Goal: Find contact information: Find contact information

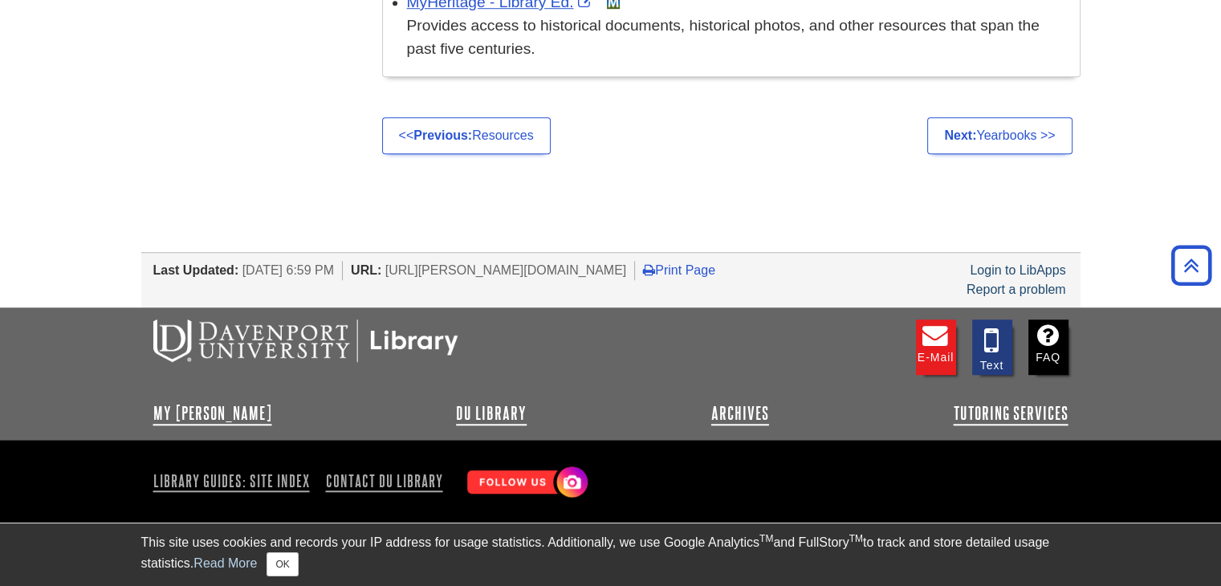
scroll to position [1209, 0]
click at [393, 480] on link "Contact DU Library" at bounding box center [385, 481] width 130 height 27
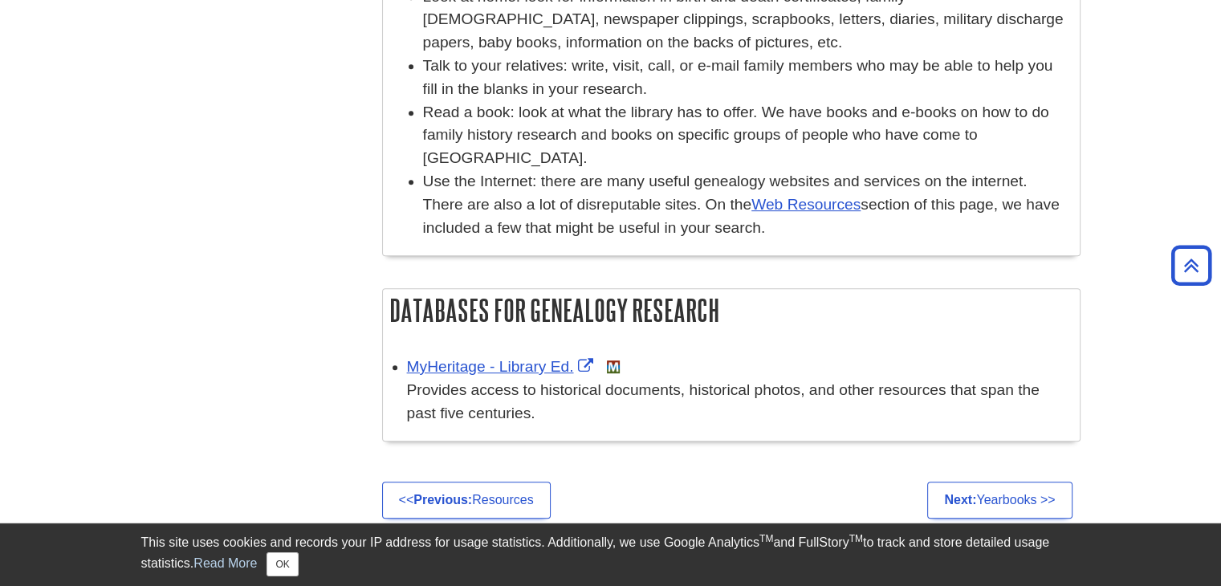
scroll to position [842, 0]
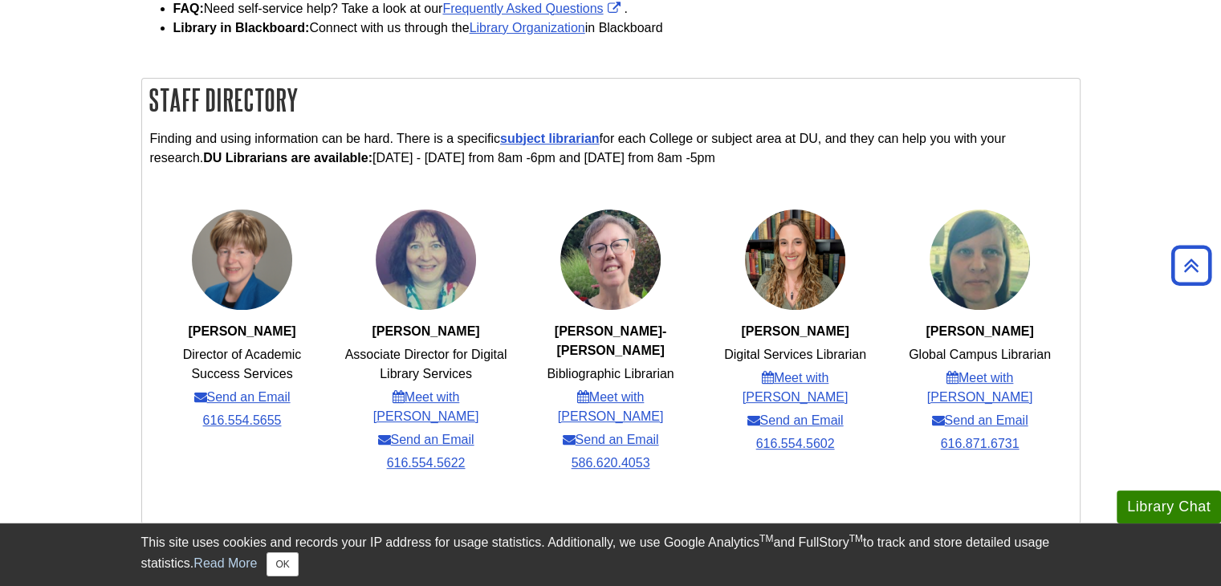
scroll to position [523, 0]
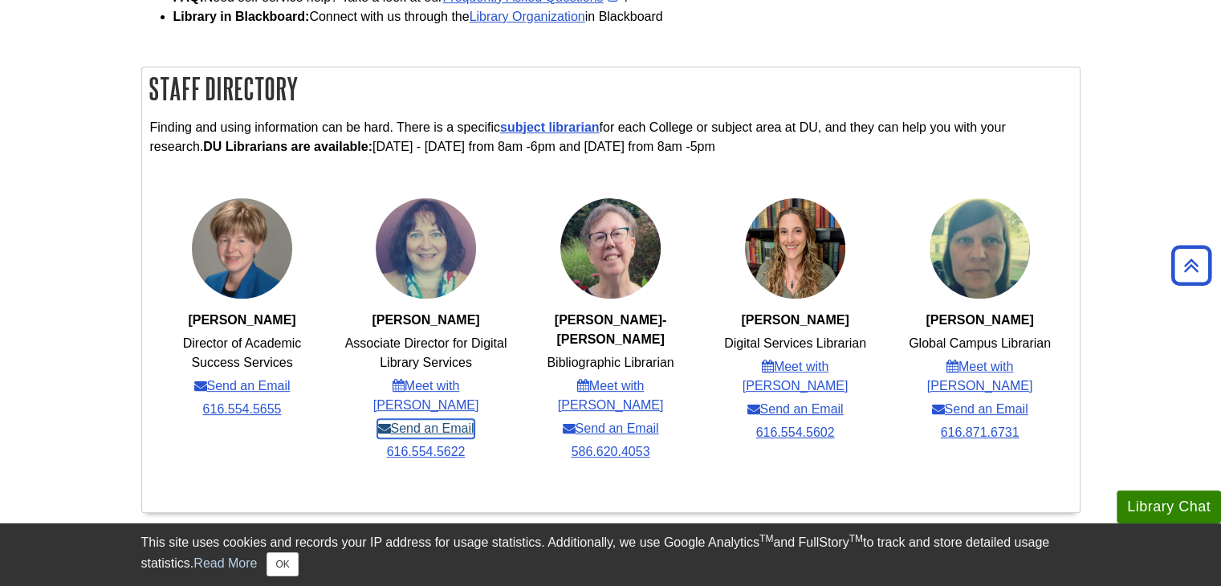
click at [446, 419] on link "Send an Email" at bounding box center [425, 428] width 96 height 19
click at [403, 320] on strong "Julie Gotch" at bounding box center [426, 320] width 108 height 14
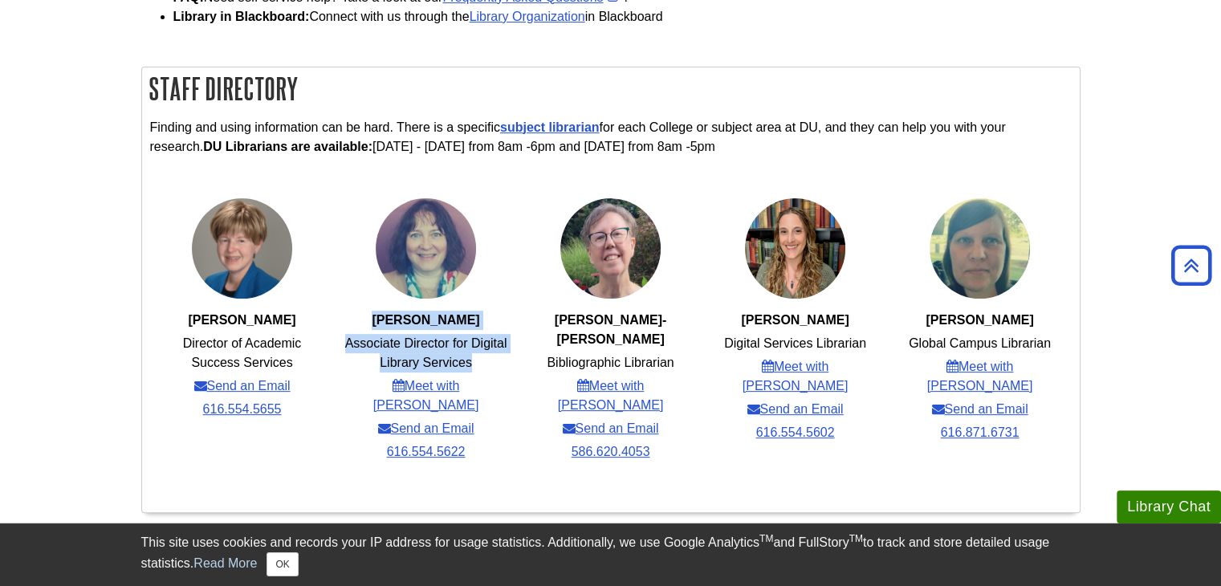
drag, startPoint x: 403, startPoint y: 320, endPoint x: 490, endPoint y: 364, distance: 97.7
click at [490, 364] on ul "Julie Gotch Associate Director for Digital Library Services Meet with Julie Sen…" at bounding box center [425, 330] width 185 height 267
copy ul "Julie Gotch Associate Director for Digital Library Services"
click at [401, 325] on strong "[PERSON_NAME]" at bounding box center [426, 320] width 108 height 14
drag, startPoint x: 401, startPoint y: 325, endPoint x: 453, endPoint y: 320, distance: 51.7
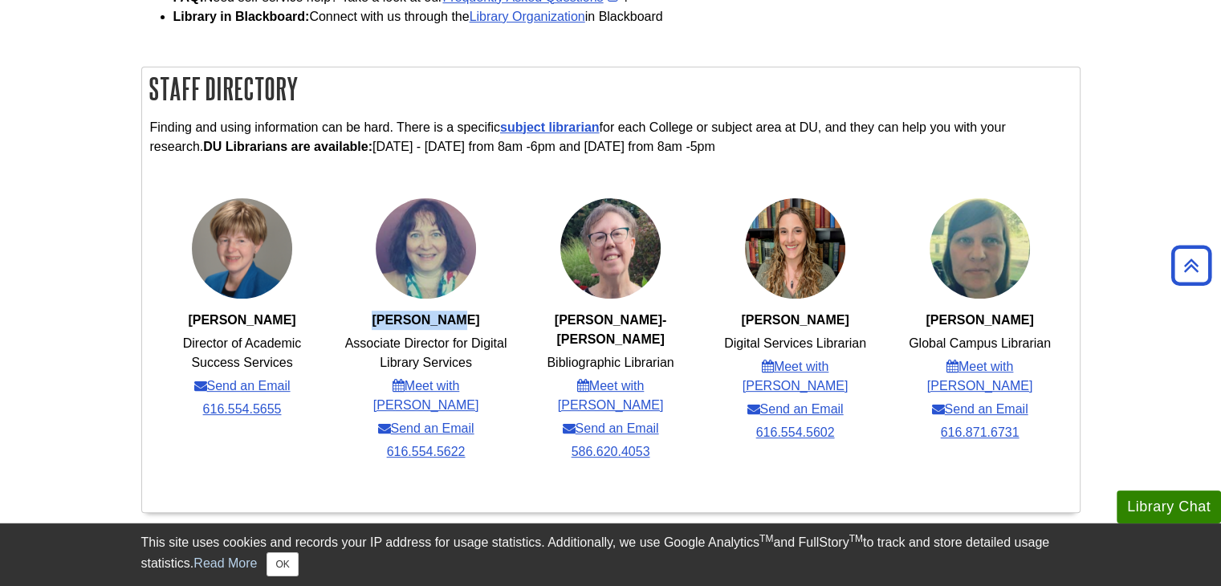
click at [453, 320] on strong "[PERSON_NAME]" at bounding box center [426, 320] width 108 height 14
click at [825, 308] on ul "Sarah Gray Digital Services Librarian Meet with Sarah Send an Email 616.554.5602" at bounding box center [794, 321] width 185 height 248
drag, startPoint x: 825, startPoint y: 308, endPoint x: 786, endPoint y: 318, distance: 40.5
click at [786, 318] on ul "Sarah Gray Digital Services Librarian Meet with Sarah Send an Email 616.554.5602" at bounding box center [794, 321] width 185 height 248
click at [786, 318] on span "[PERSON_NAME]" at bounding box center [795, 320] width 108 height 14
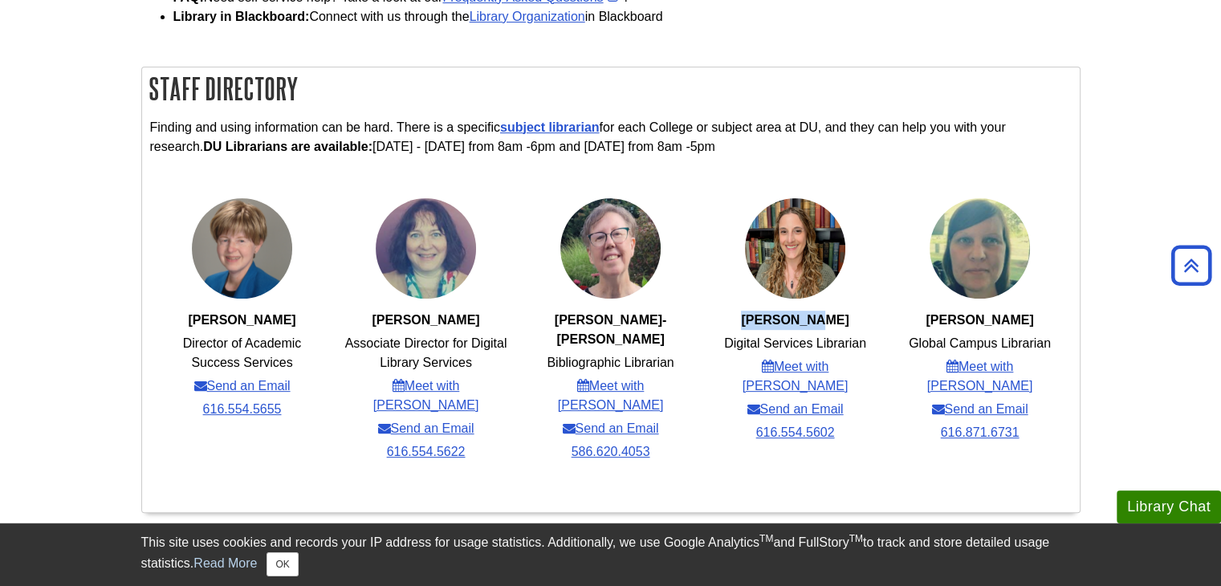
drag, startPoint x: 786, startPoint y: 318, endPoint x: 812, endPoint y: 319, distance: 25.7
click at [812, 319] on span "[PERSON_NAME]" at bounding box center [795, 320] width 108 height 14
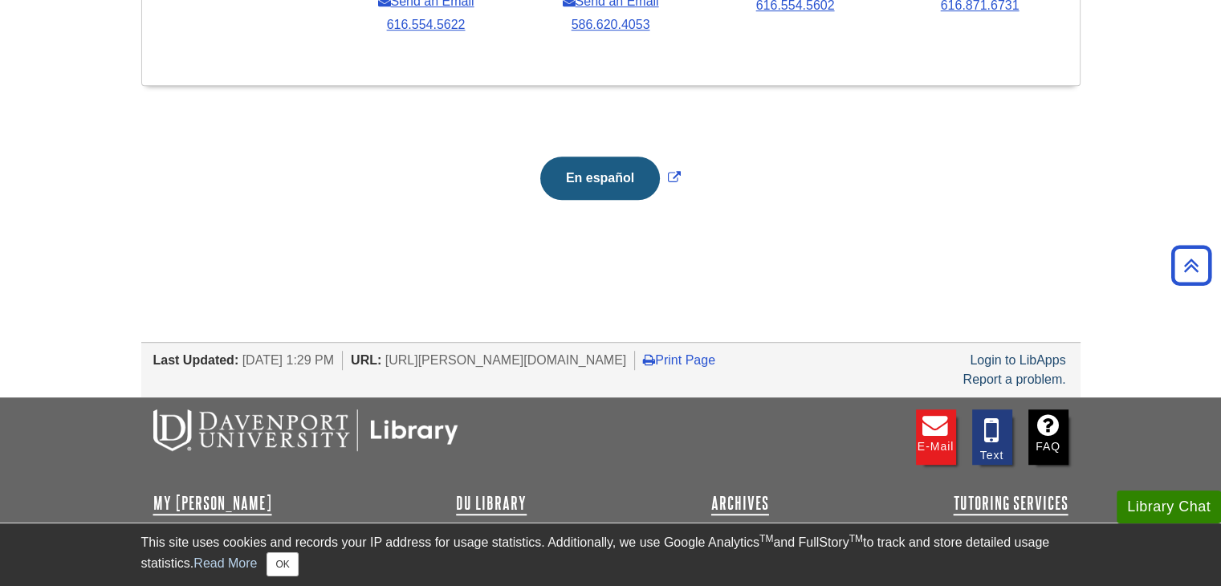
scroll to position [981, 0]
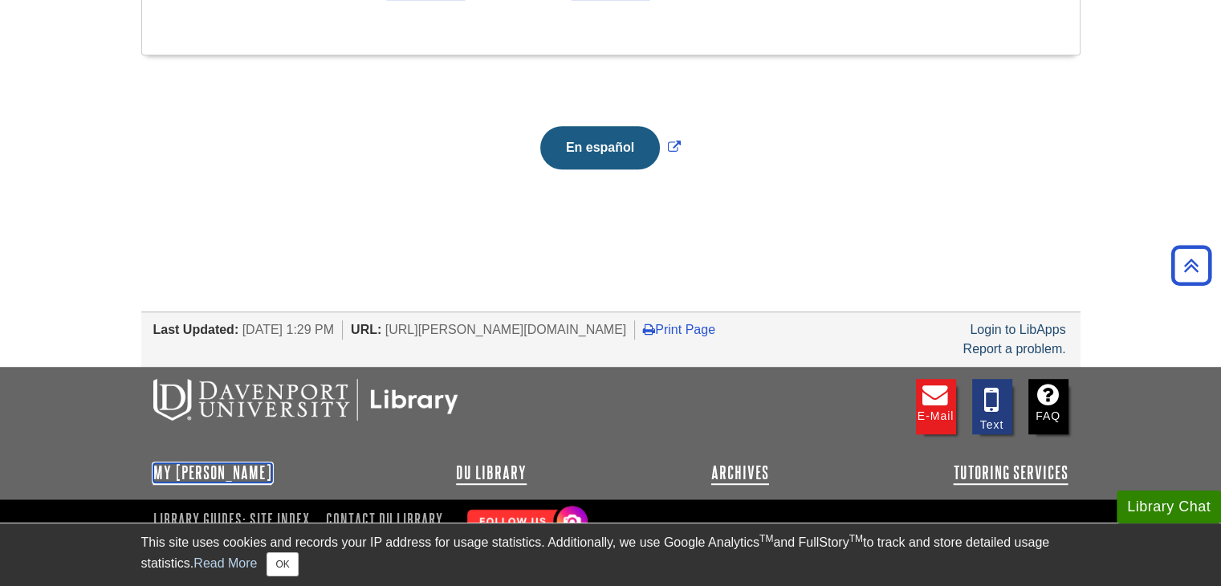
click at [222, 463] on link "My [PERSON_NAME]" at bounding box center [212, 472] width 119 height 19
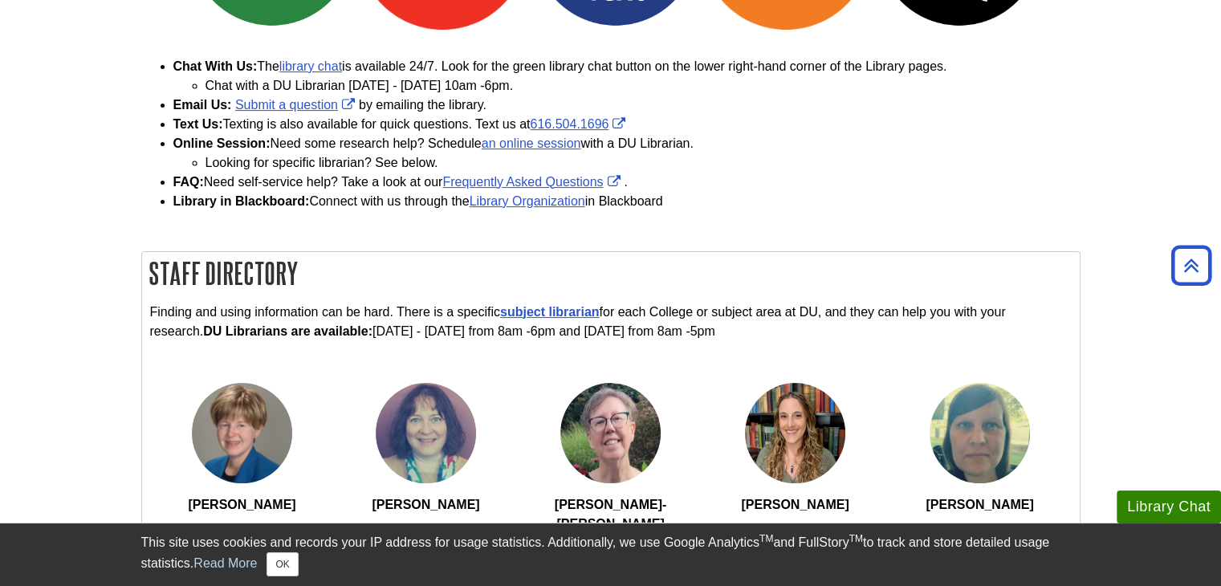
scroll to position [348, 0]
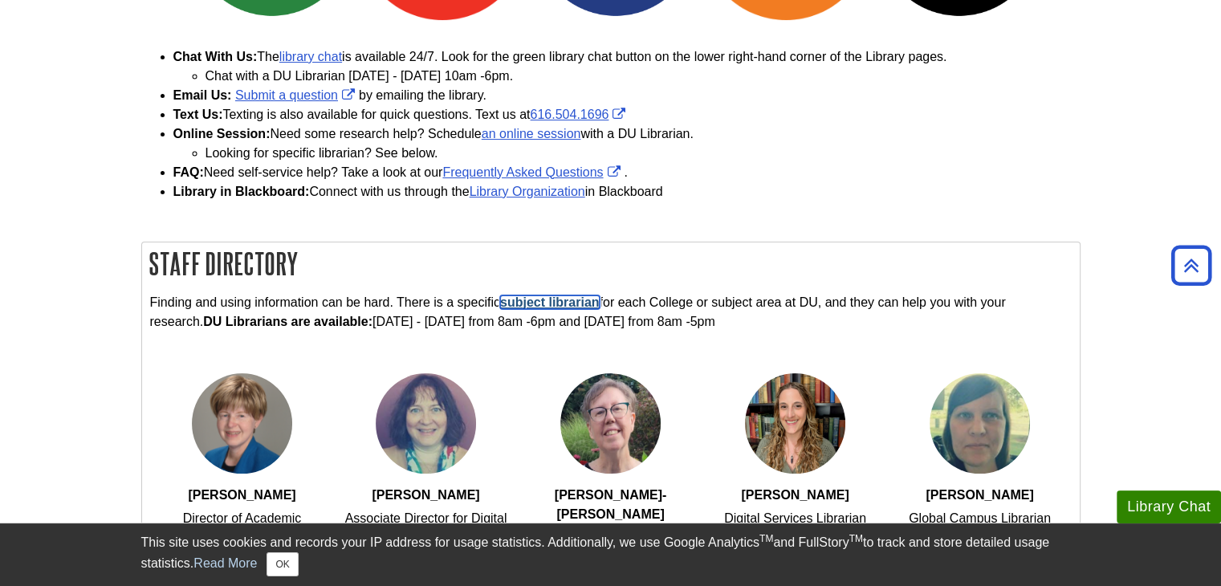
click at [546, 303] on link "subject librarian" at bounding box center [550, 302] width 100 height 14
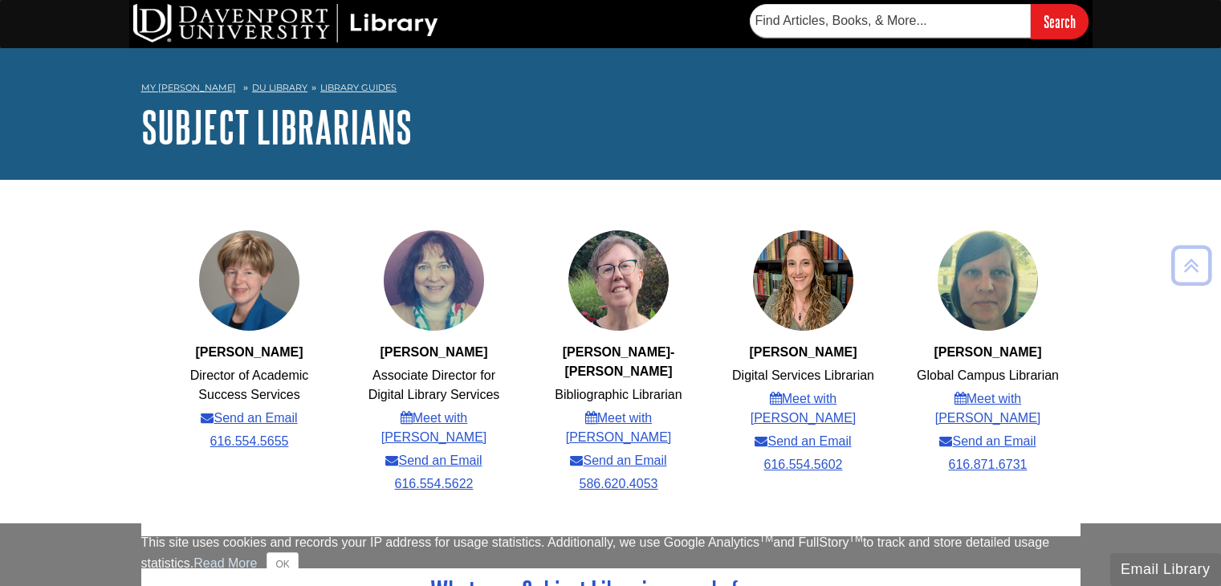
scroll to position [549, 0]
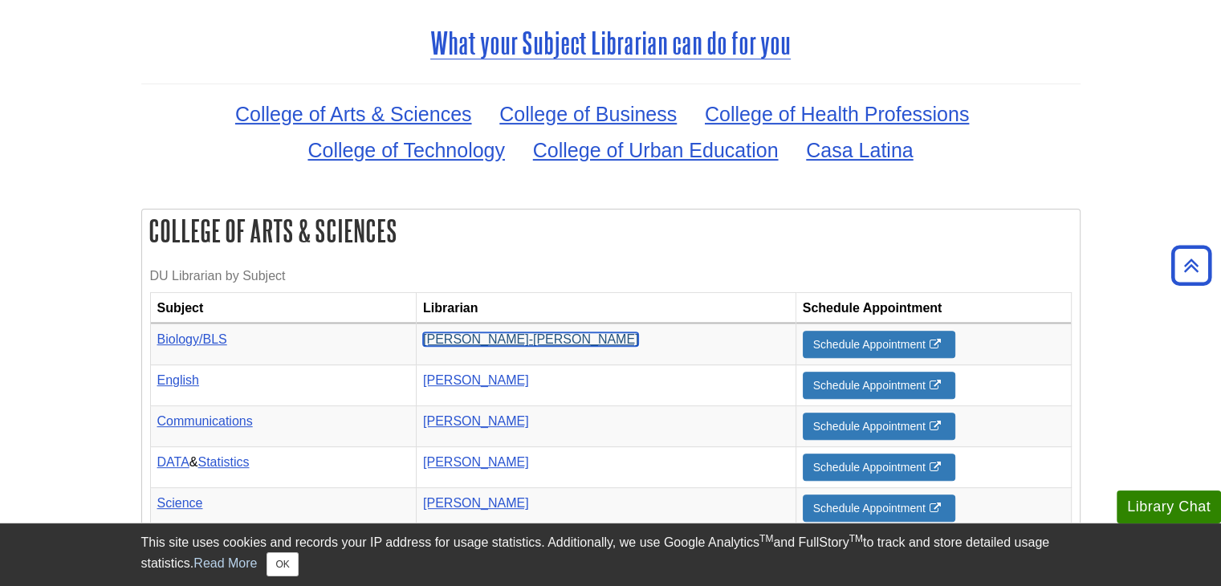
click at [564, 332] on link "[PERSON_NAME]-[PERSON_NAME]" at bounding box center [531, 339] width 216 height 14
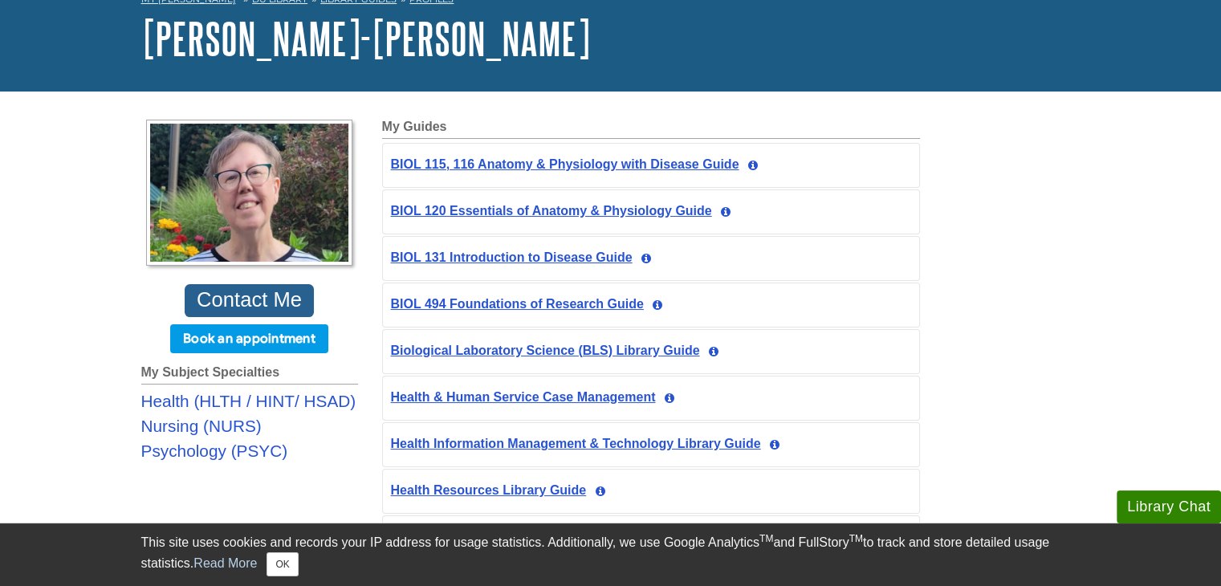
scroll to position [90, 0]
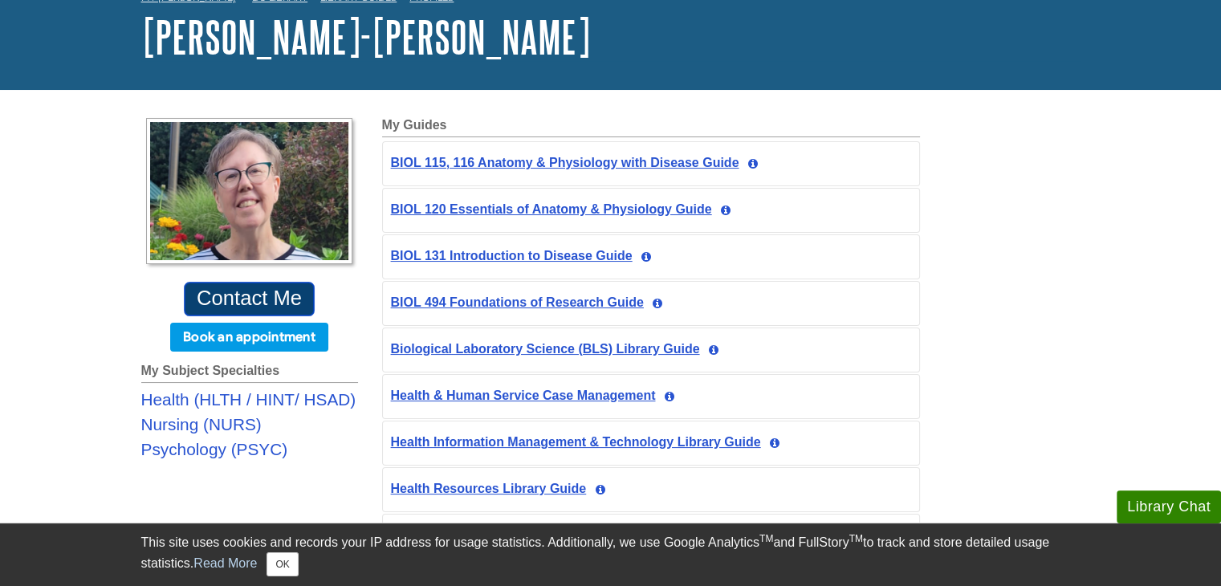
click at [248, 294] on link "Contact Me" at bounding box center [250, 299] width 132 height 35
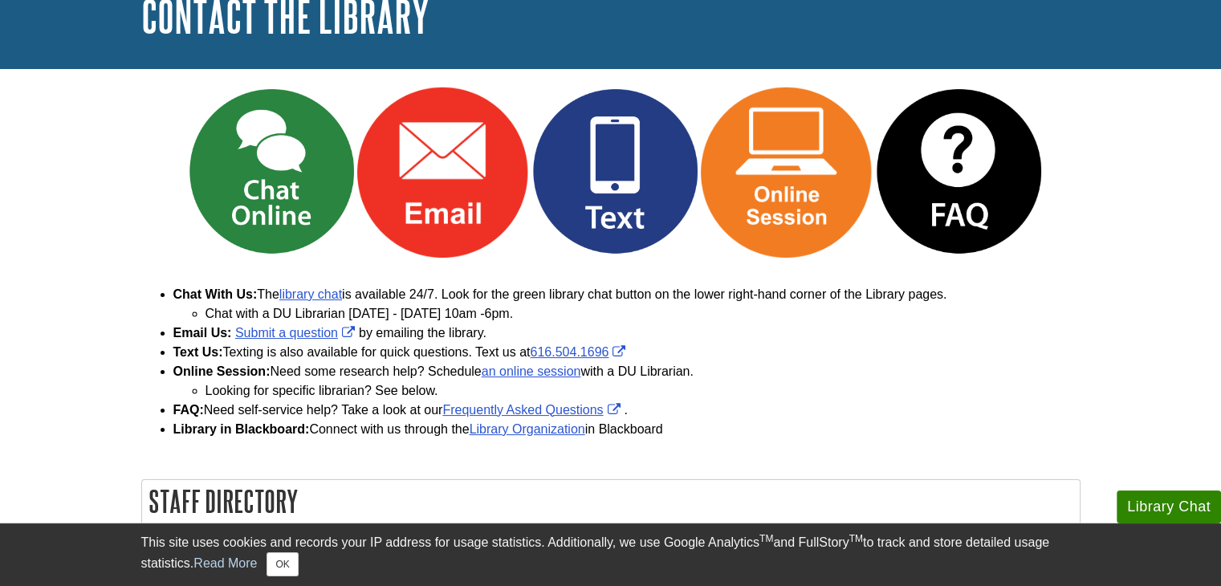
scroll to position [120, 0]
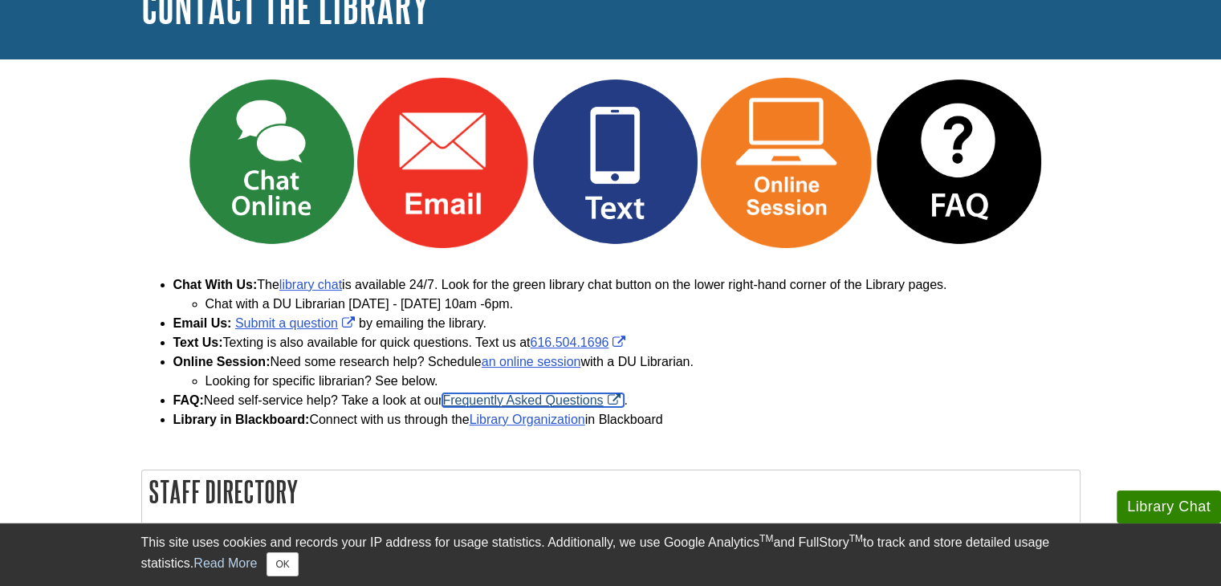
click at [538, 398] on link "Frequently Asked Questions" at bounding box center [532, 400] width 181 height 14
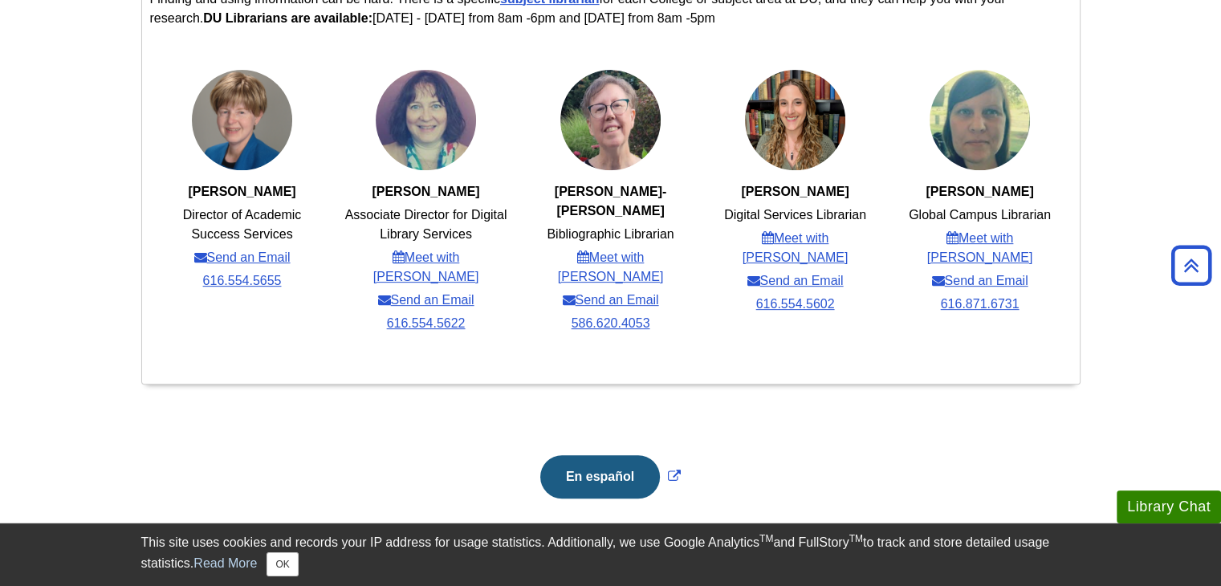
scroll to position [649, 0]
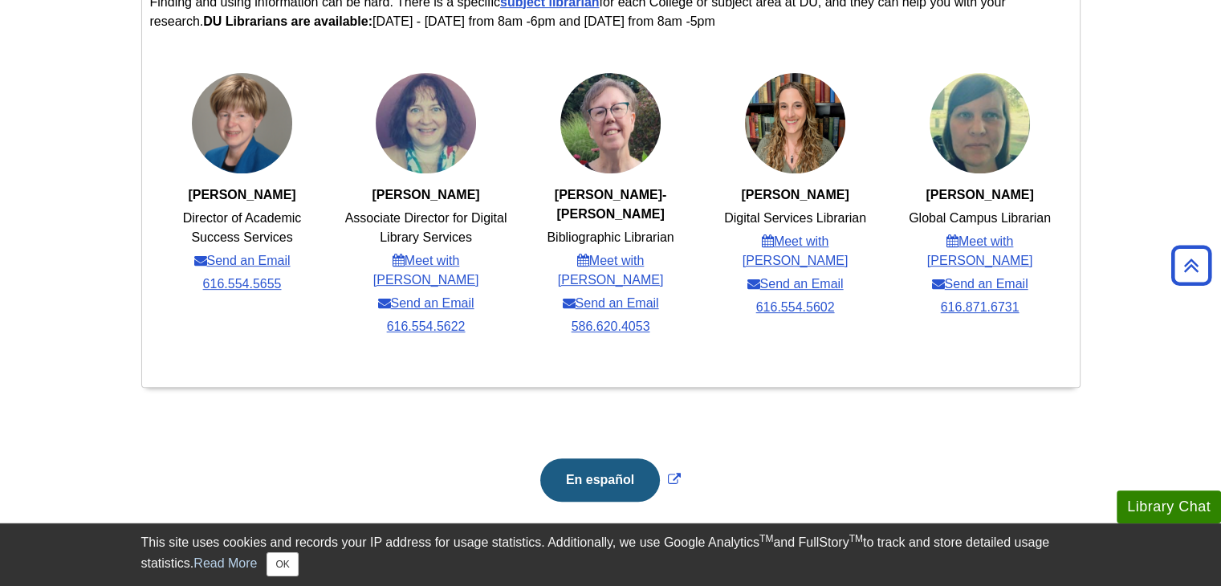
click at [409, 199] on strong "[PERSON_NAME]" at bounding box center [426, 195] width 108 height 14
drag, startPoint x: 409, startPoint y: 199, endPoint x: 430, endPoint y: 197, distance: 21.8
click at [430, 197] on strong "[PERSON_NAME]" at bounding box center [426, 195] width 108 height 14
copy strong "[PERSON_NAME]"
click at [376, 222] on li "Associate Director for Digital Library Services" at bounding box center [426, 228] width 166 height 39
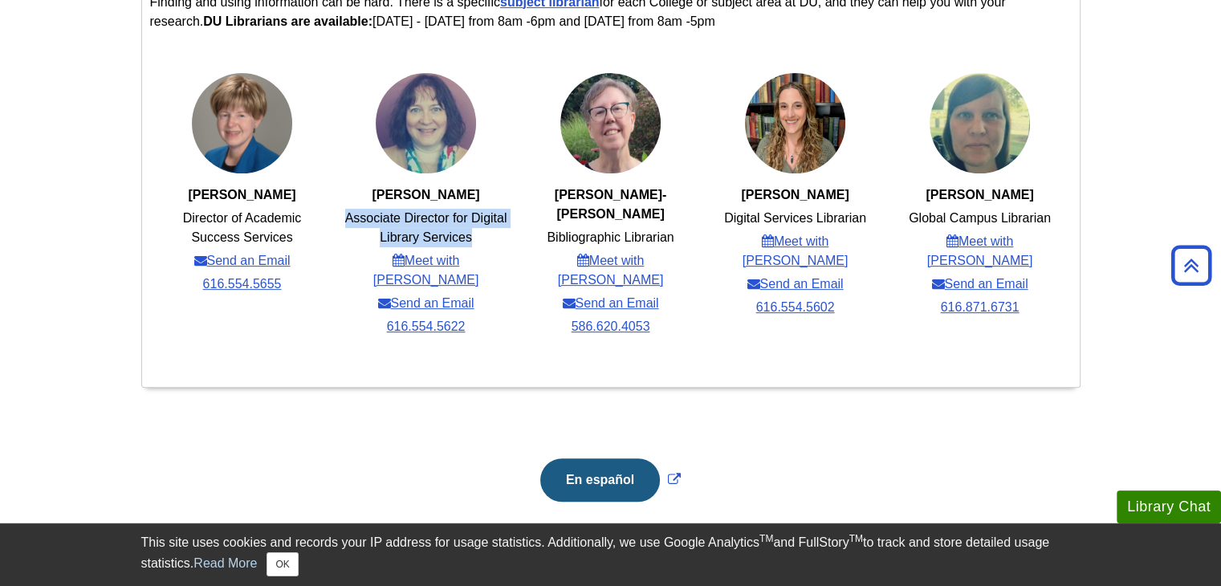
drag, startPoint x: 376, startPoint y: 222, endPoint x: 453, endPoint y: 234, distance: 78.0
click at [453, 234] on li "Associate Director for Digital Library Services" at bounding box center [426, 228] width 166 height 39
copy li "Associate Director for Digital Library Services"
click at [770, 191] on span "[PERSON_NAME]" at bounding box center [795, 195] width 108 height 14
drag, startPoint x: 770, startPoint y: 191, endPoint x: 819, endPoint y: 195, distance: 49.1
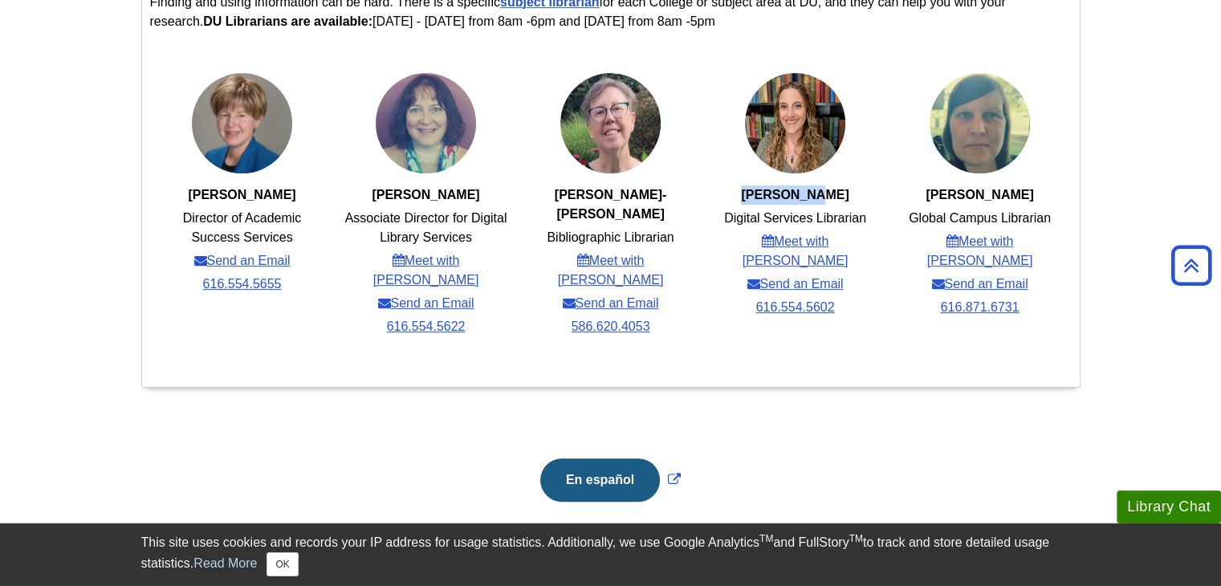
click at [819, 195] on span "[PERSON_NAME]" at bounding box center [795, 195] width 108 height 14
copy span "[PERSON_NAME]"
click at [755, 220] on li "Digital Services Librarian" at bounding box center [795, 218] width 142 height 19
drag, startPoint x: 755, startPoint y: 220, endPoint x: 842, endPoint y: 216, distance: 87.6
click at [842, 216] on li "Digital Services Librarian" at bounding box center [795, 218] width 142 height 19
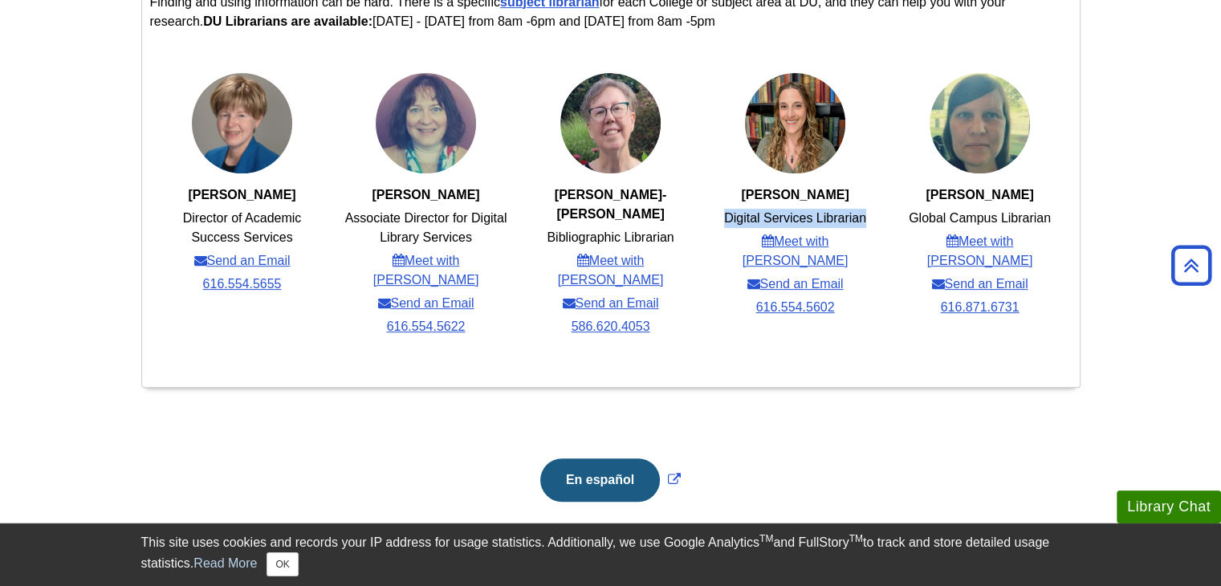
copy li "Digital Services Librarian"
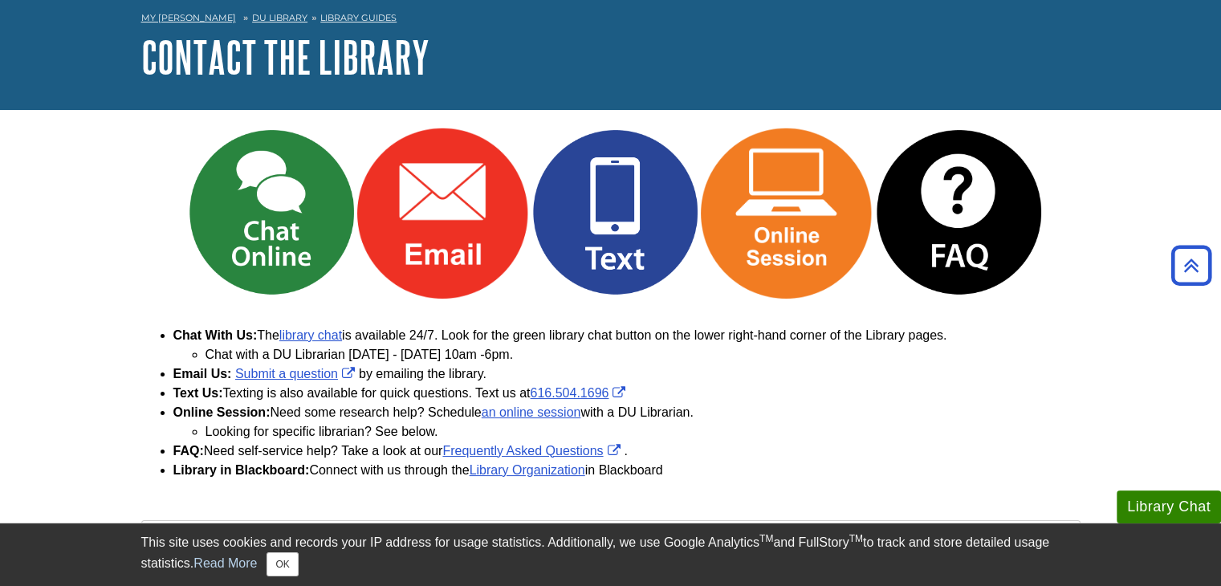
scroll to position [61, 0]
